Goal: Information Seeking & Learning: Learn about a topic

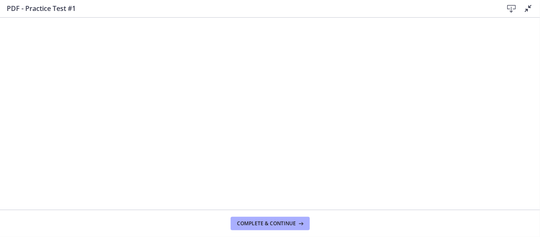
scroll to position [507, 0]
click at [412, 5] on h3 "PDF - Practice Test #1" at bounding box center [248, 8] width 483 height 10
